Goal: Information Seeking & Learning: Learn about a topic

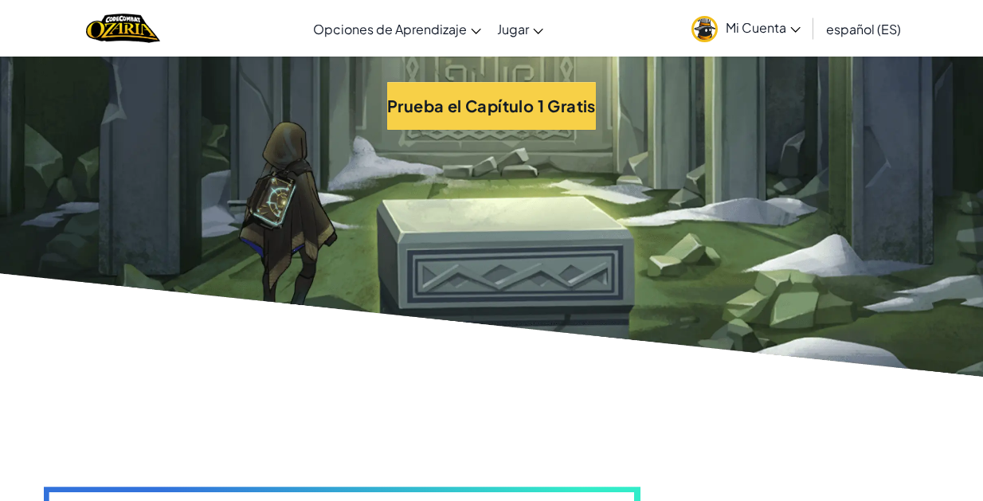
scroll to position [3605, 0]
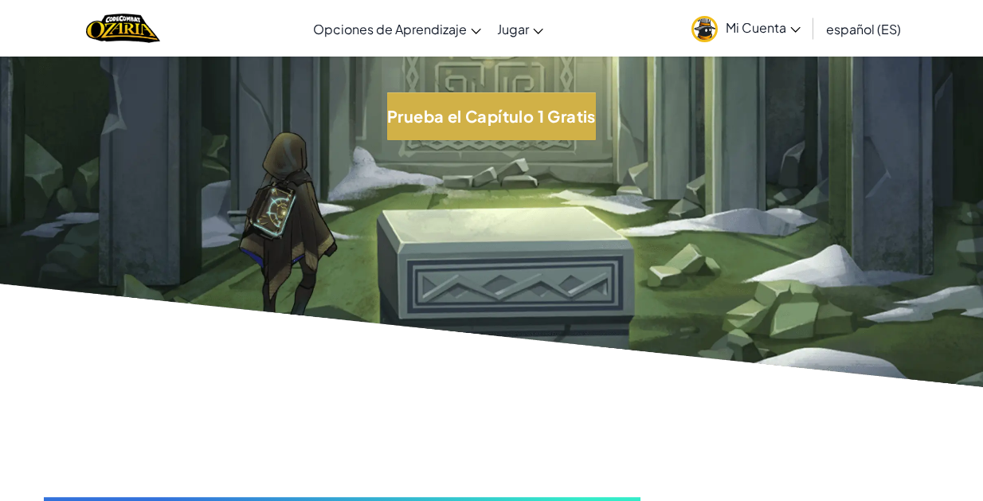
click at [549, 124] on button "Prueba el Capítulo 1 Gratis" at bounding box center [491, 116] width 209 height 48
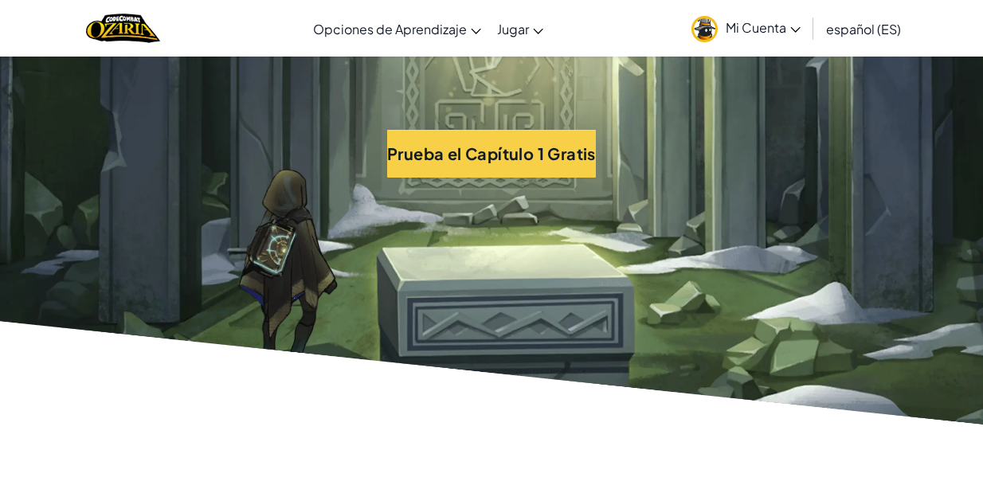
scroll to position [3563, 0]
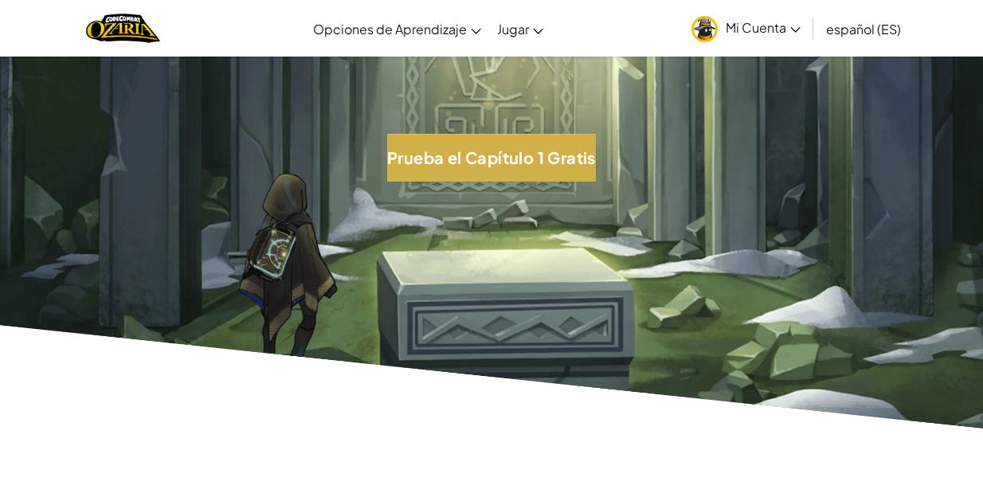
click at [520, 157] on button "Prueba el Capítulo 1 Gratis" at bounding box center [491, 158] width 209 height 48
click at [490, 145] on button "Prueba el Capítulo 1 Gratis" at bounding box center [491, 158] width 209 height 48
click at [507, 151] on button "Prueba el Capítulo 1 Gratis" at bounding box center [491, 158] width 209 height 48
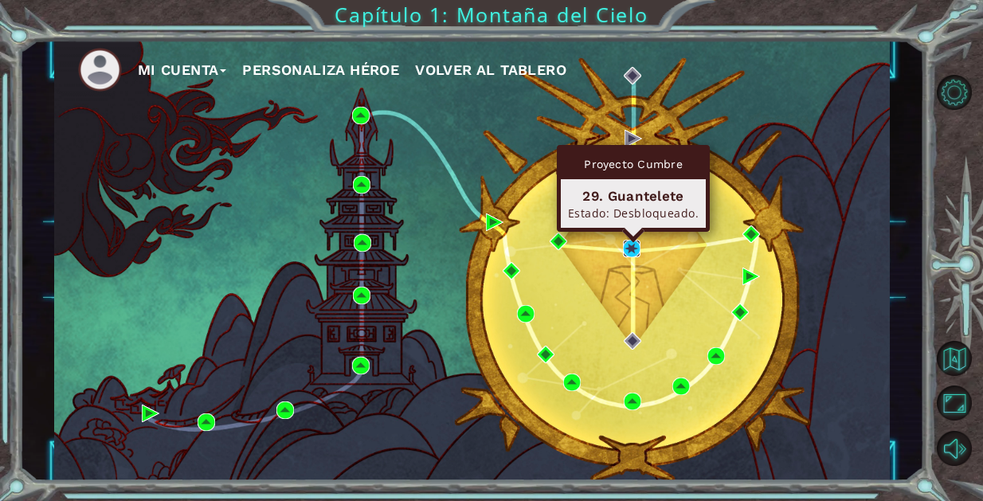
click at [634, 253] on img at bounding box center [632, 249] width 18 height 18
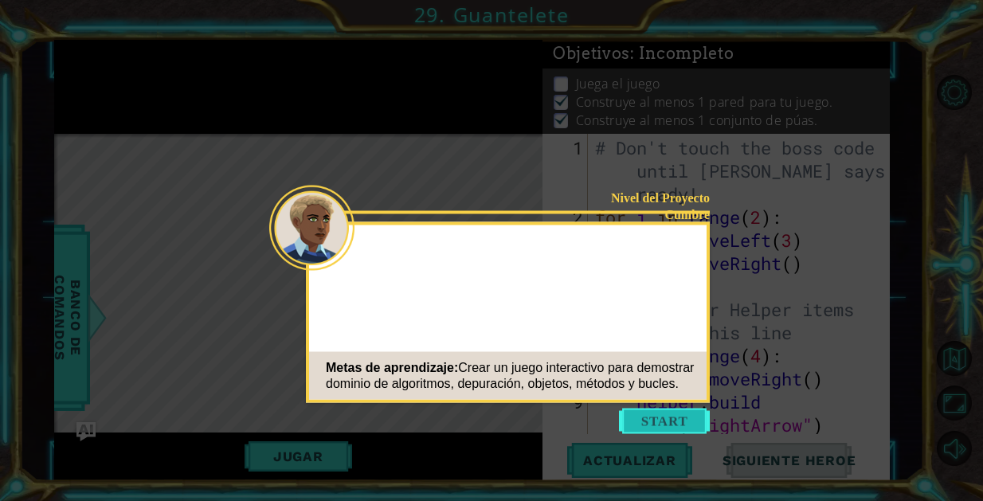
click at [670, 432] on button "Start" at bounding box center [664, 421] width 91 height 25
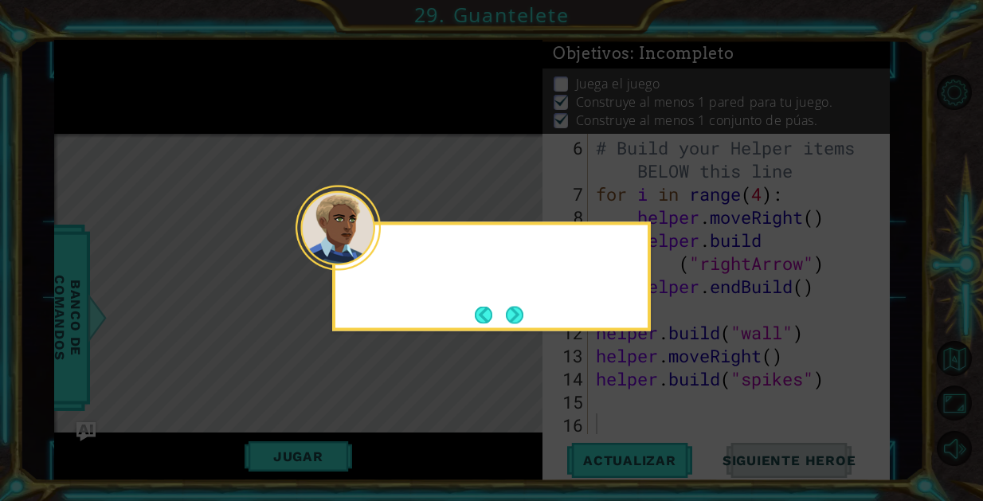
scroll to position [162, 0]
click at [520, 323] on button "Next" at bounding box center [515, 315] width 18 height 18
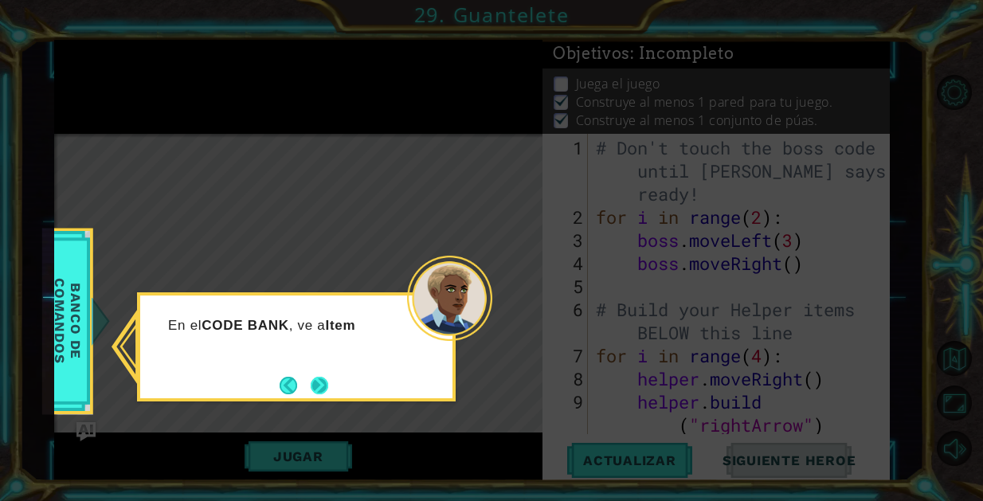
click at [328, 389] on button "Next" at bounding box center [320, 386] width 18 height 18
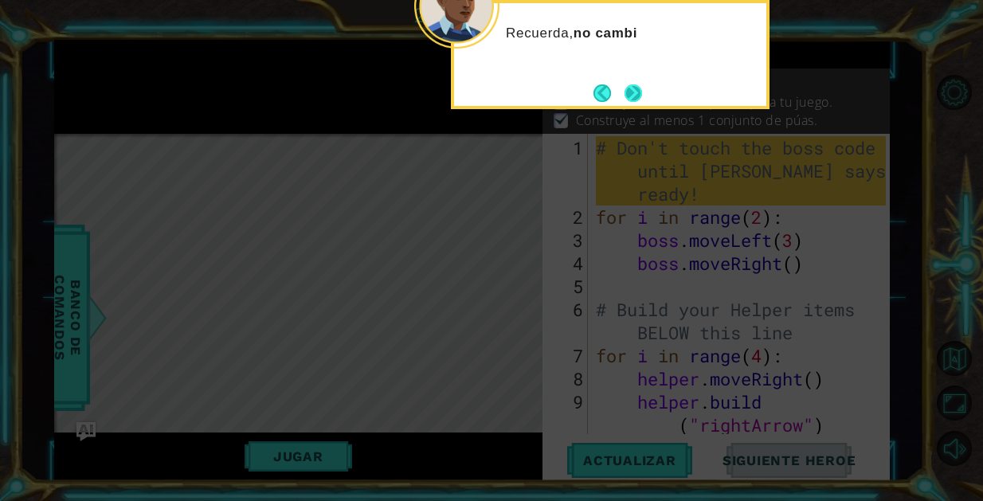
click at [636, 96] on button "Next" at bounding box center [633, 93] width 18 height 18
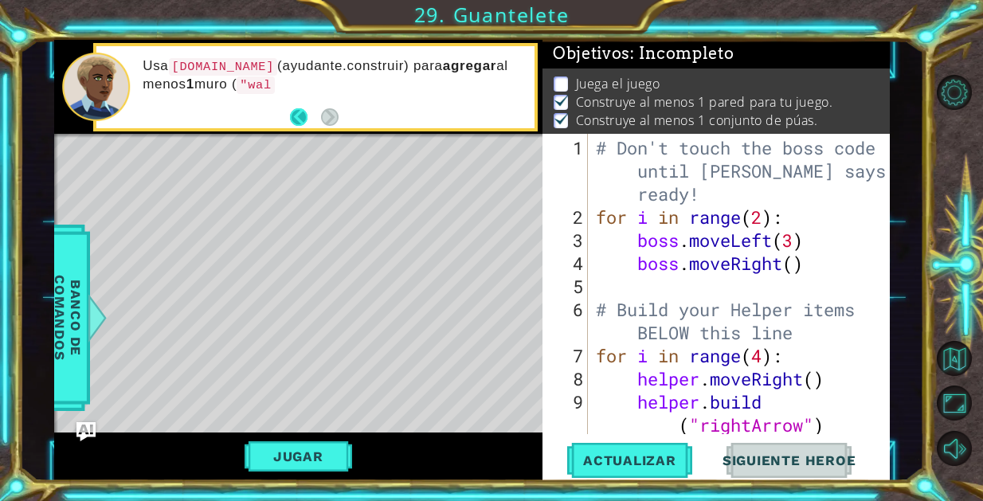
click at [299, 116] on button "Back" at bounding box center [305, 117] width 31 height 18
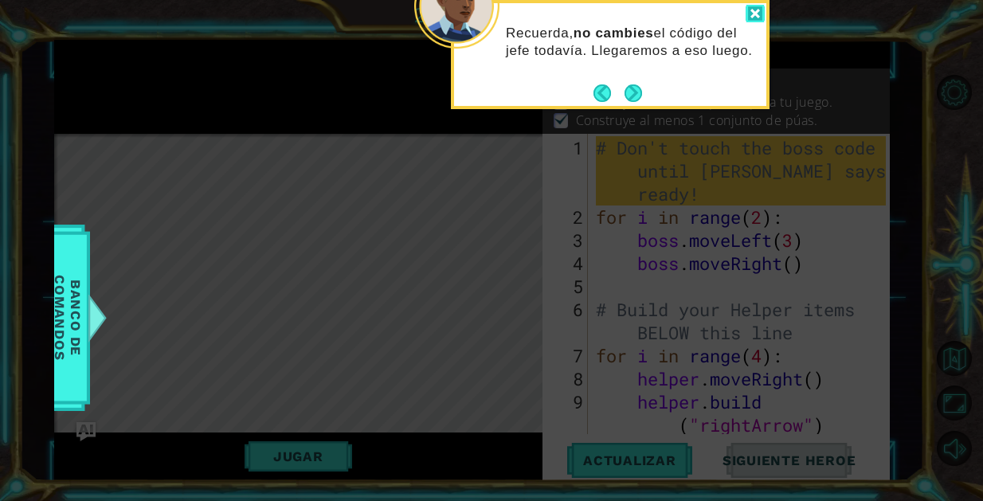
click at [755, 14] on div at bounding box center [755, 14] width 19 height 18
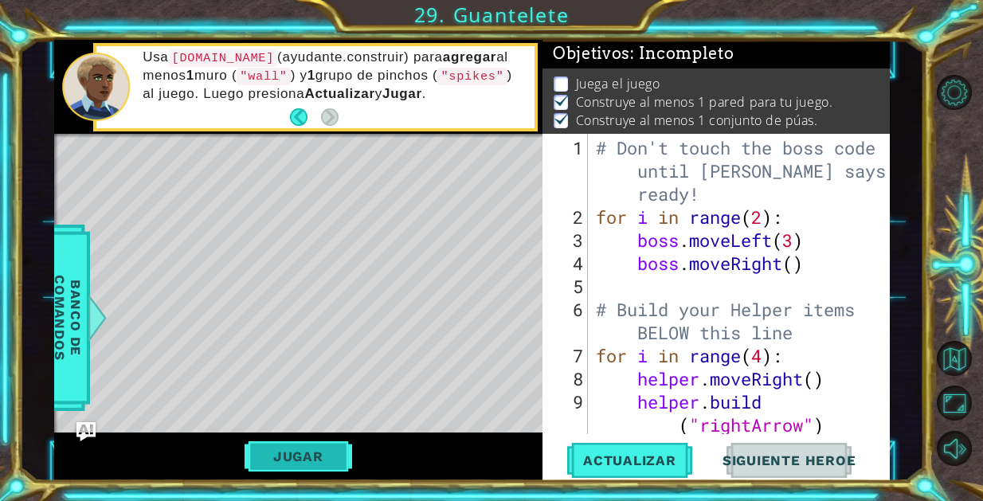
click at [339, 451] on button "Jugar" at bounding box center [299, 456] width 108 height 30
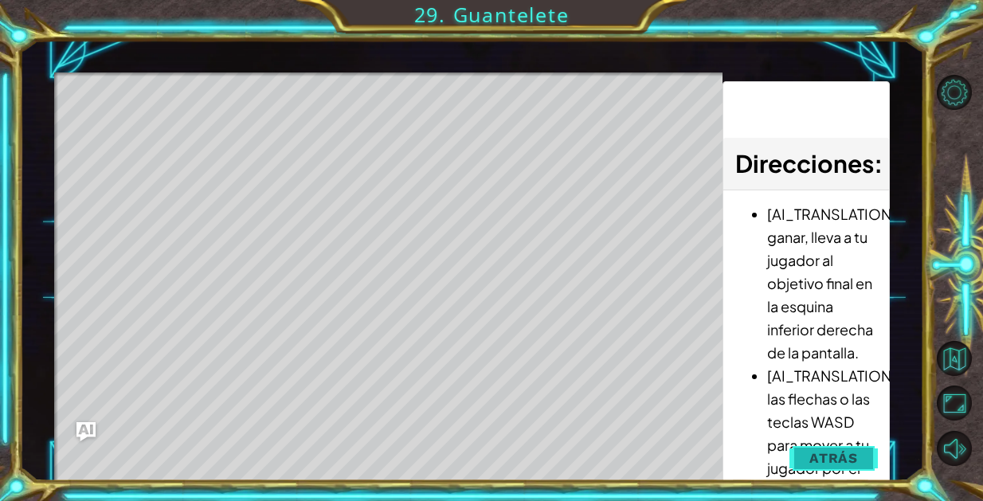
click at [824, 463] on span "Atrás" at bounding box center [833, 458] width 49 height 16
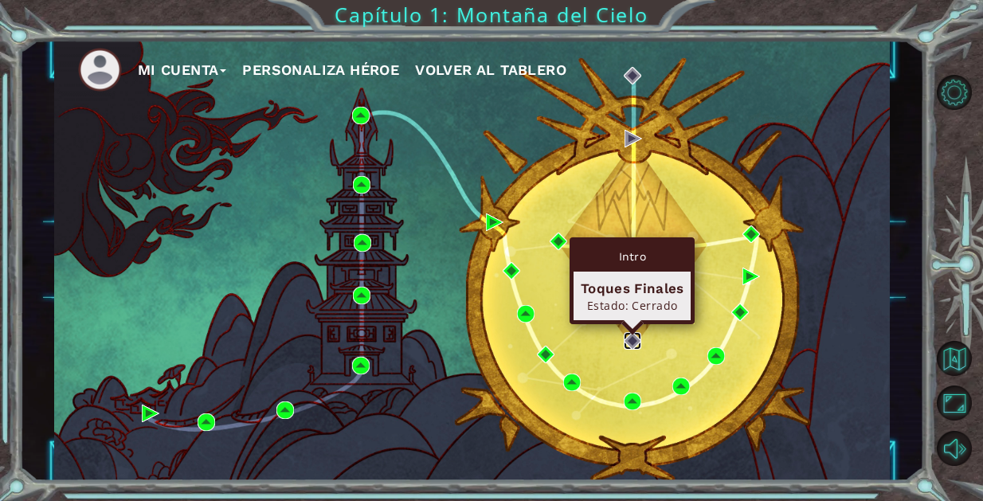
click at [630, 340] on img at bounding box center [633, 341] width 18 height 18
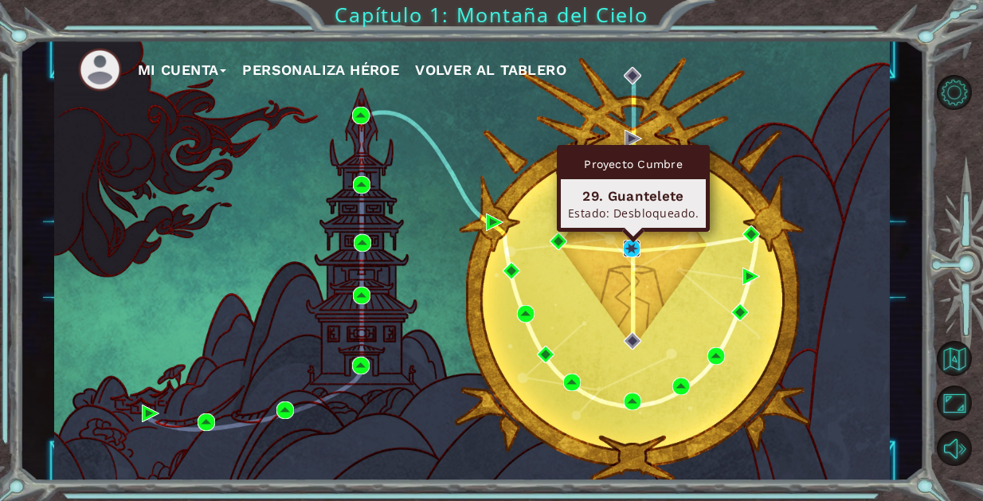
click at [634, 245] on img at bounding box center [632, 249] width 18 height 18
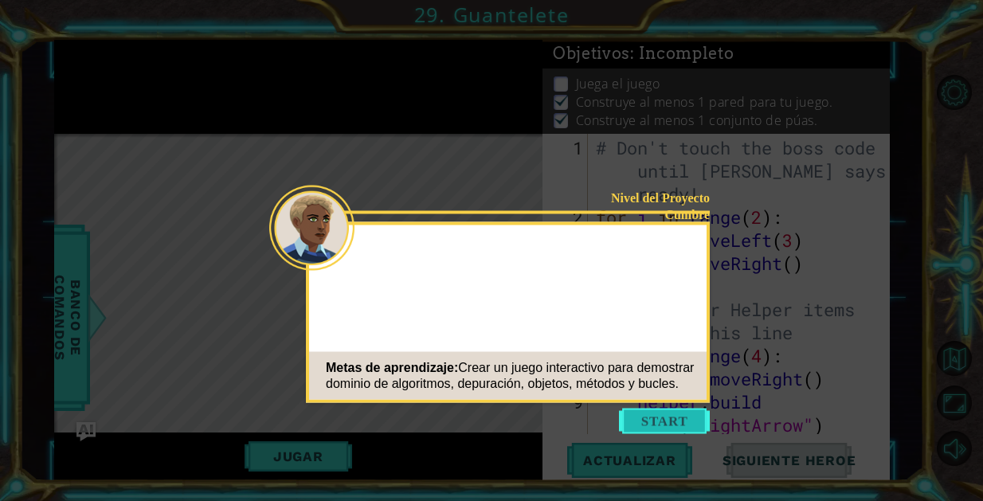
click at [658, 424] on button "Start" at bounding box center [664, 421] width 91 height 25
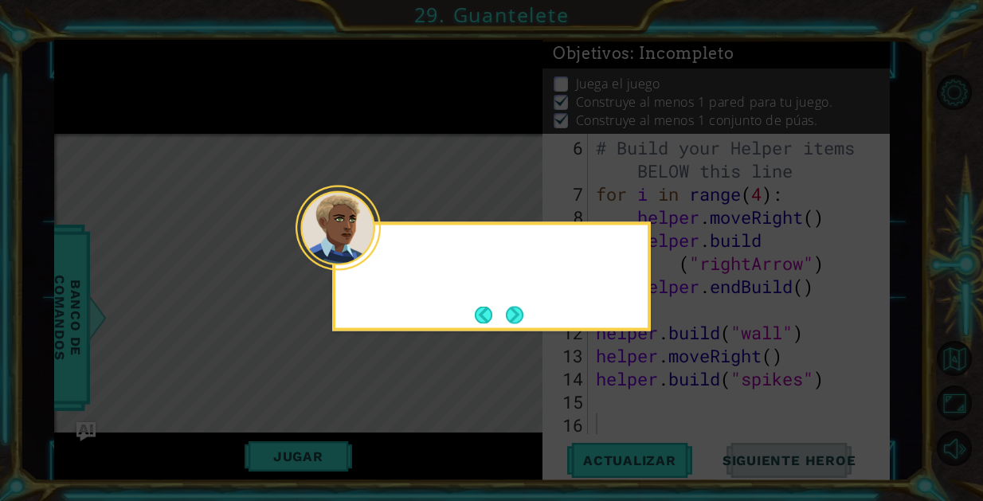
scroll to position [162, 0]
click at [523, 324] on button "Next" at bounding box center [514, 315] width 18 height 18
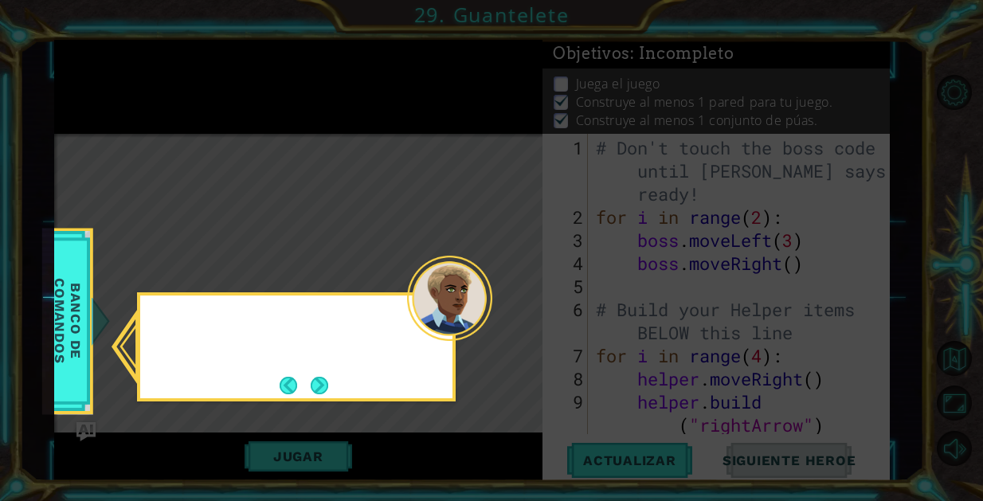
scroll to position [0, 0]
click at [318, 388] on button "Next" at bounding box center [320, 386] width 18 height 18
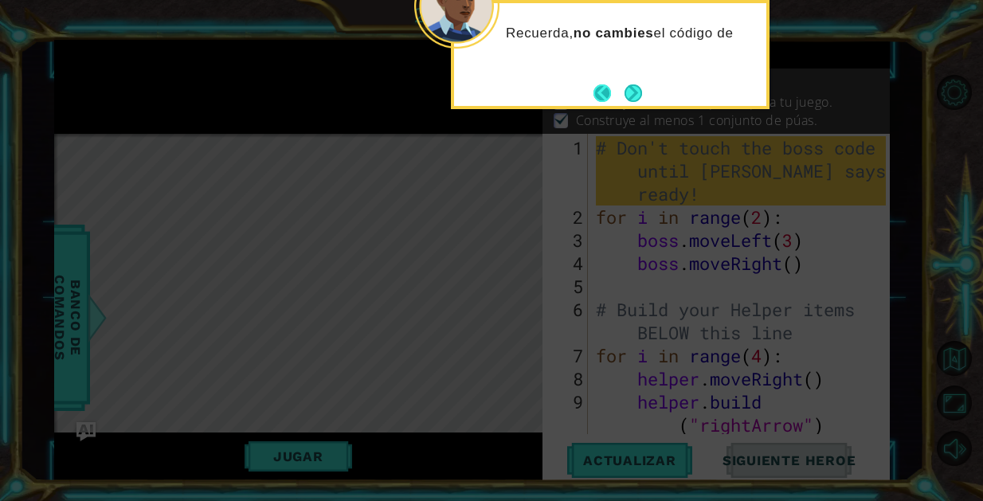
click at [610, 101] on button "Back" at bounding box center [608, 93] width 31 height 18
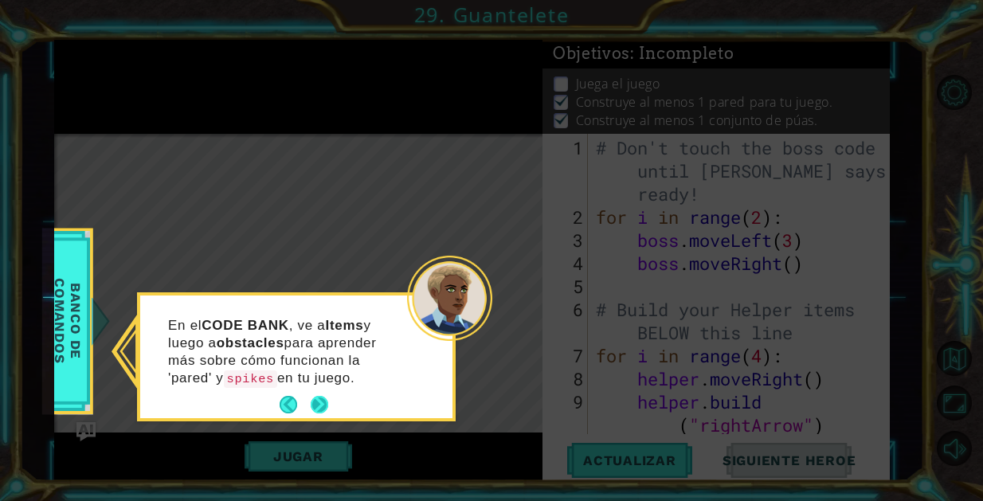
click at [322, 406] on button "Next" at bounding box center [320, 405] width 18 height 18
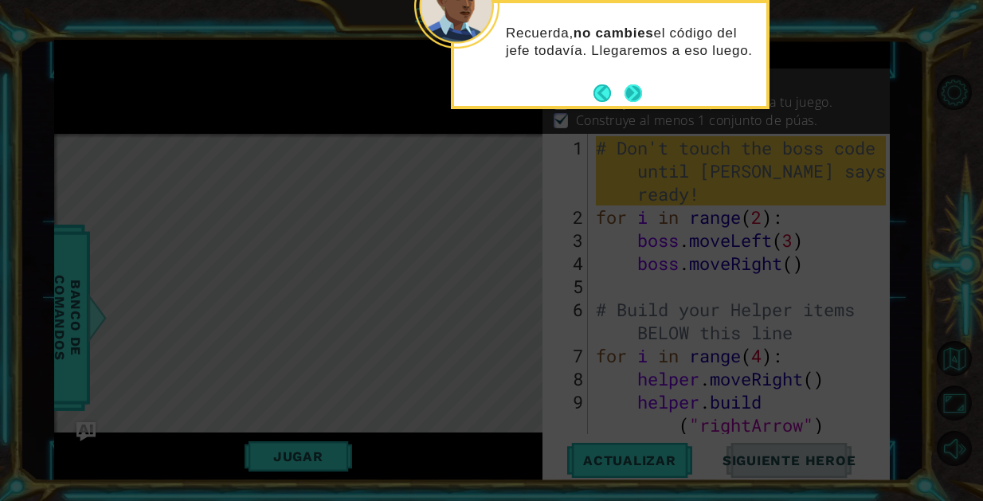
click at [639, 91] on button "Next" at bounding box center [633, 93] width 18 height 18
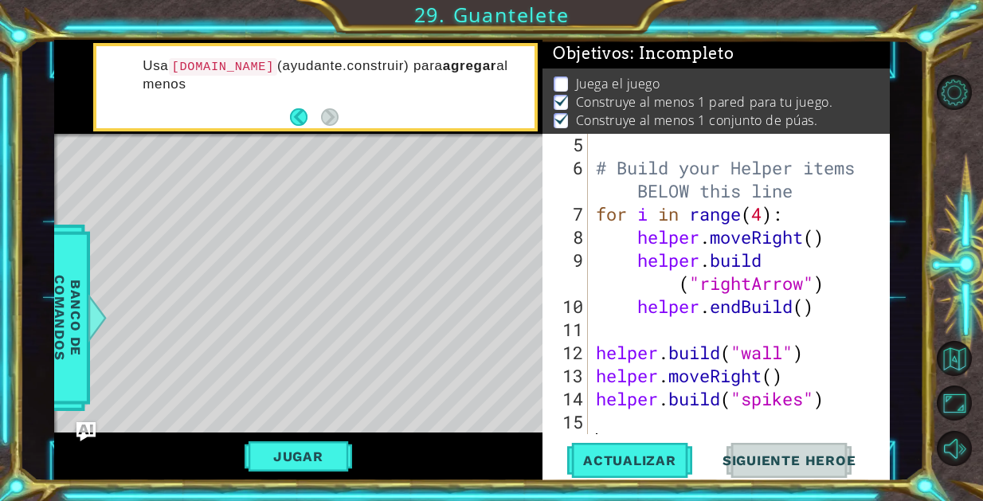
scroll to position [162, 0]
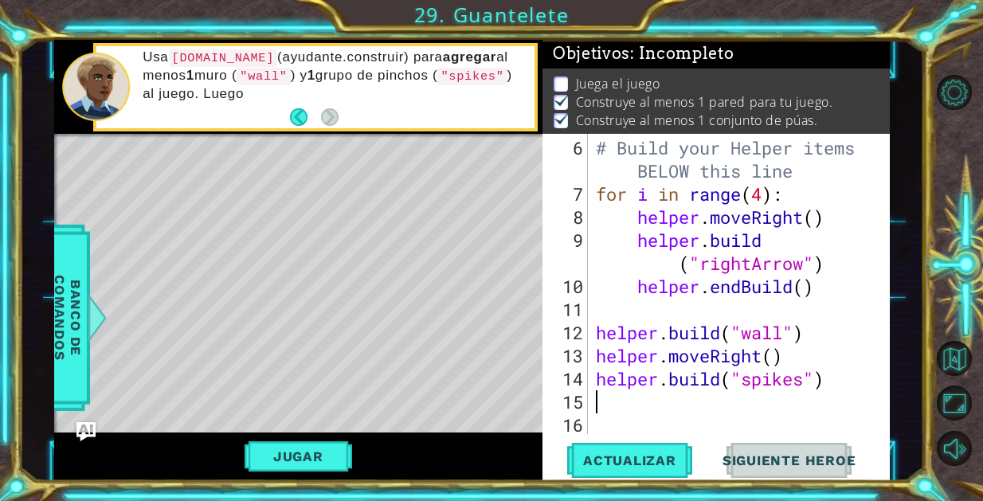
click at [645, 401] on div "# Build your Helper items BELOW this line for i in range ( 4 ) : helper . moveR…" at bounding box center [744, 321] width 302 height 370
click at [338, 463] on button "Jugar" at bounding box center [299, 456] width 108 height 30
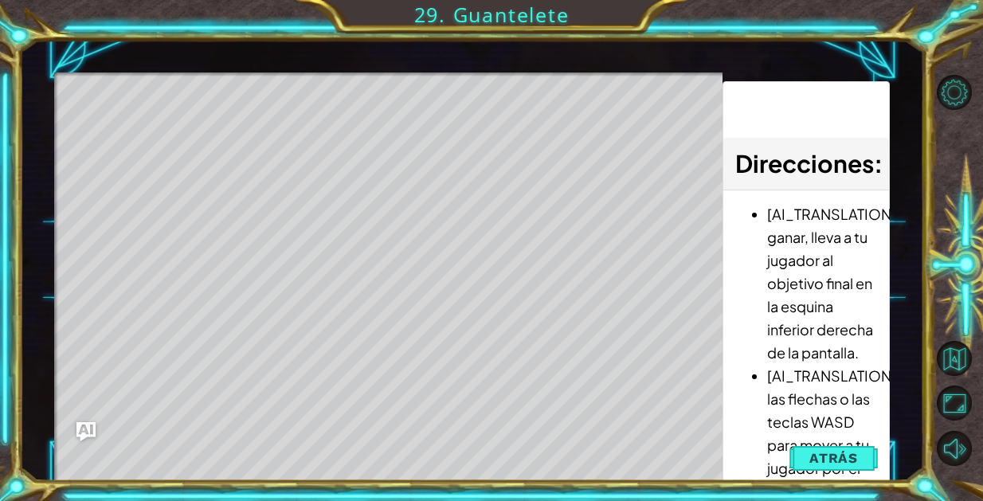
click at [392, 455] on div "Level Map" at bounding box center [422, 306] width 736 height 469
click at [392, 453] on div "Level Map" at bounding box center [422, 306] width 736 height 469
click at [131, 123] on div "Level Map" at bounding box center [422, 306] width 736 height 469
click at [276, 167] on div "Level Map" at bounding box center [422, 306] width 736 height 469
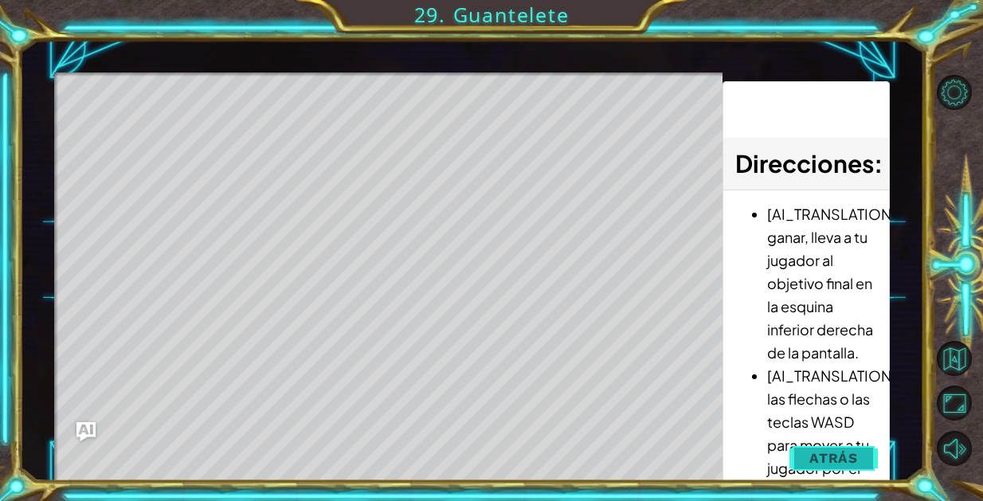
click at [808, 458] on button "Atrás" at bounding box center [833, 458] width 88 height 32
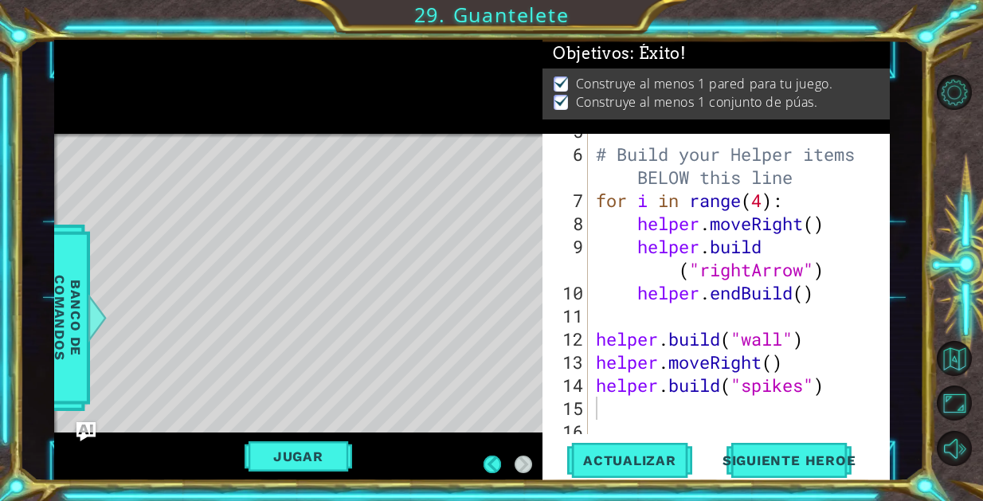
scroll to position [0, 0]
